Goal: Find specific page/section

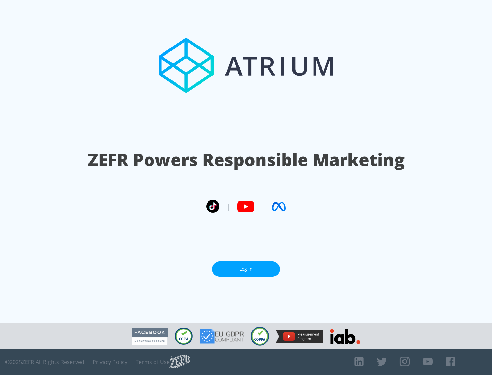
click at [246, 269] on link "Log In" at bounding box center [246, 269] width 68 height 15
